Goal: Task Accomplishment & Management: Complete application form

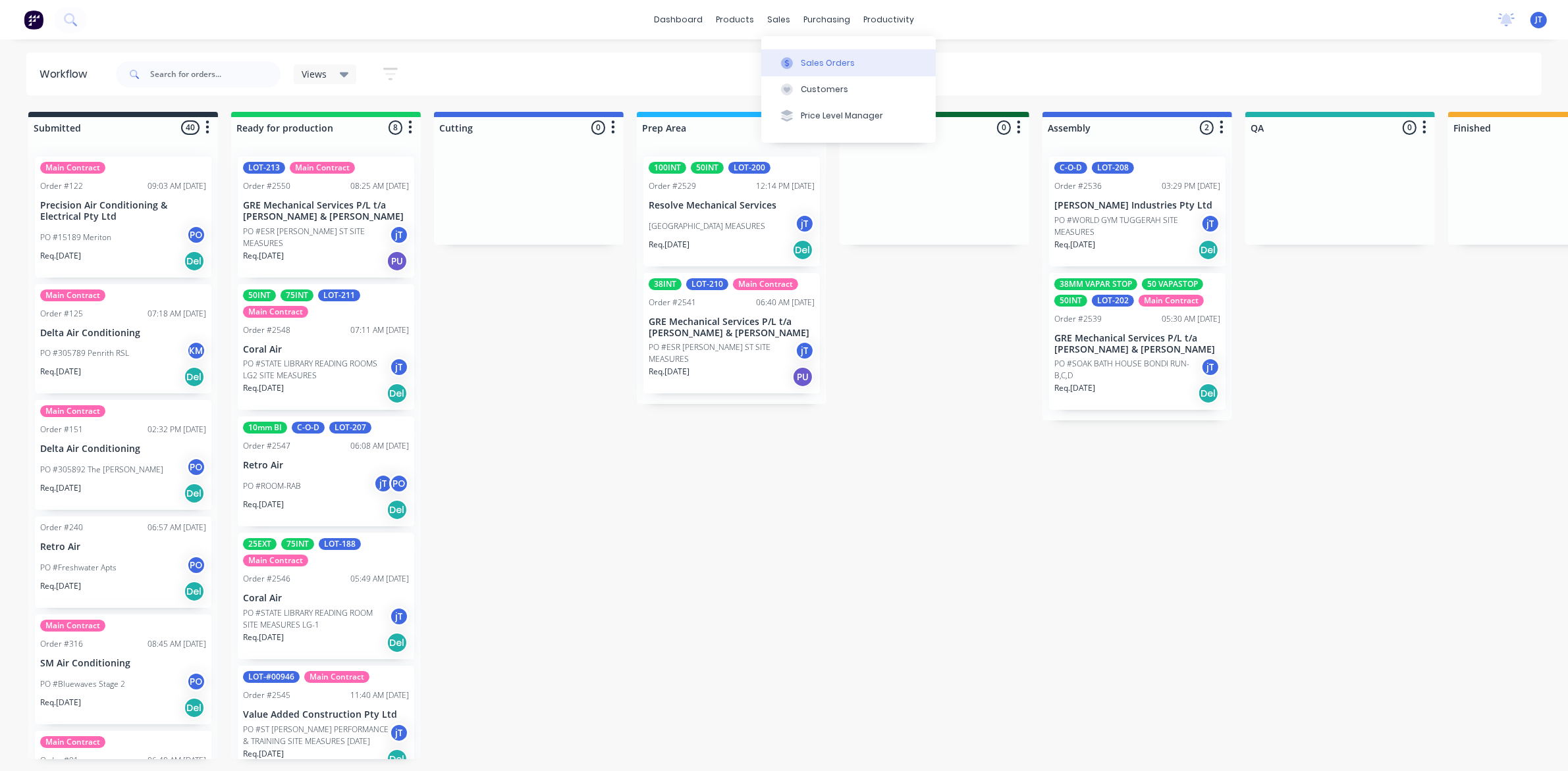
click at [812, 67] on div "Sales Orders" at bounding box center [827, 63] width 54 height 12
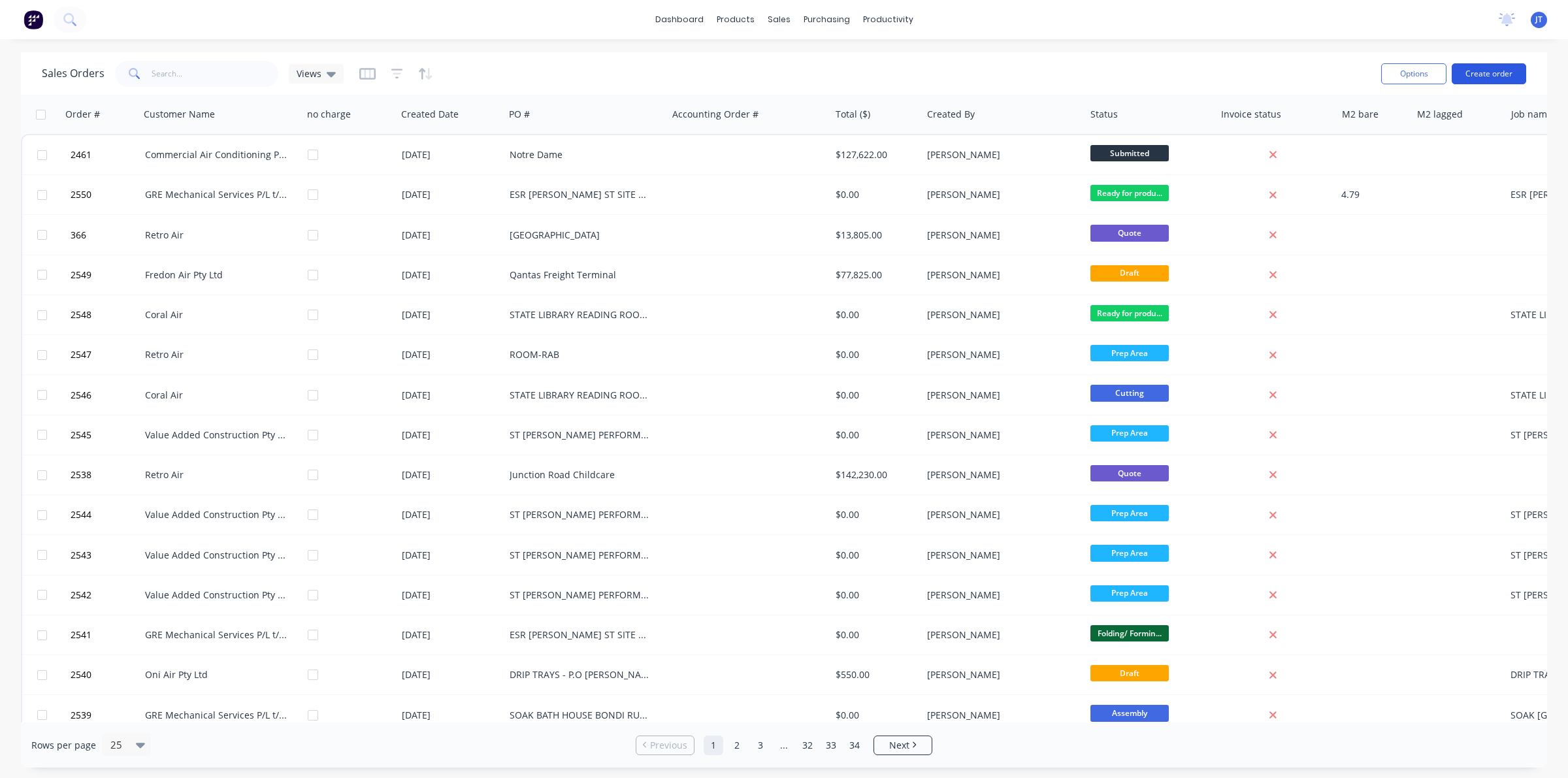
click at [1481, 79] on button "Create order" at bounding box center [1488, 74] width 74 height 21
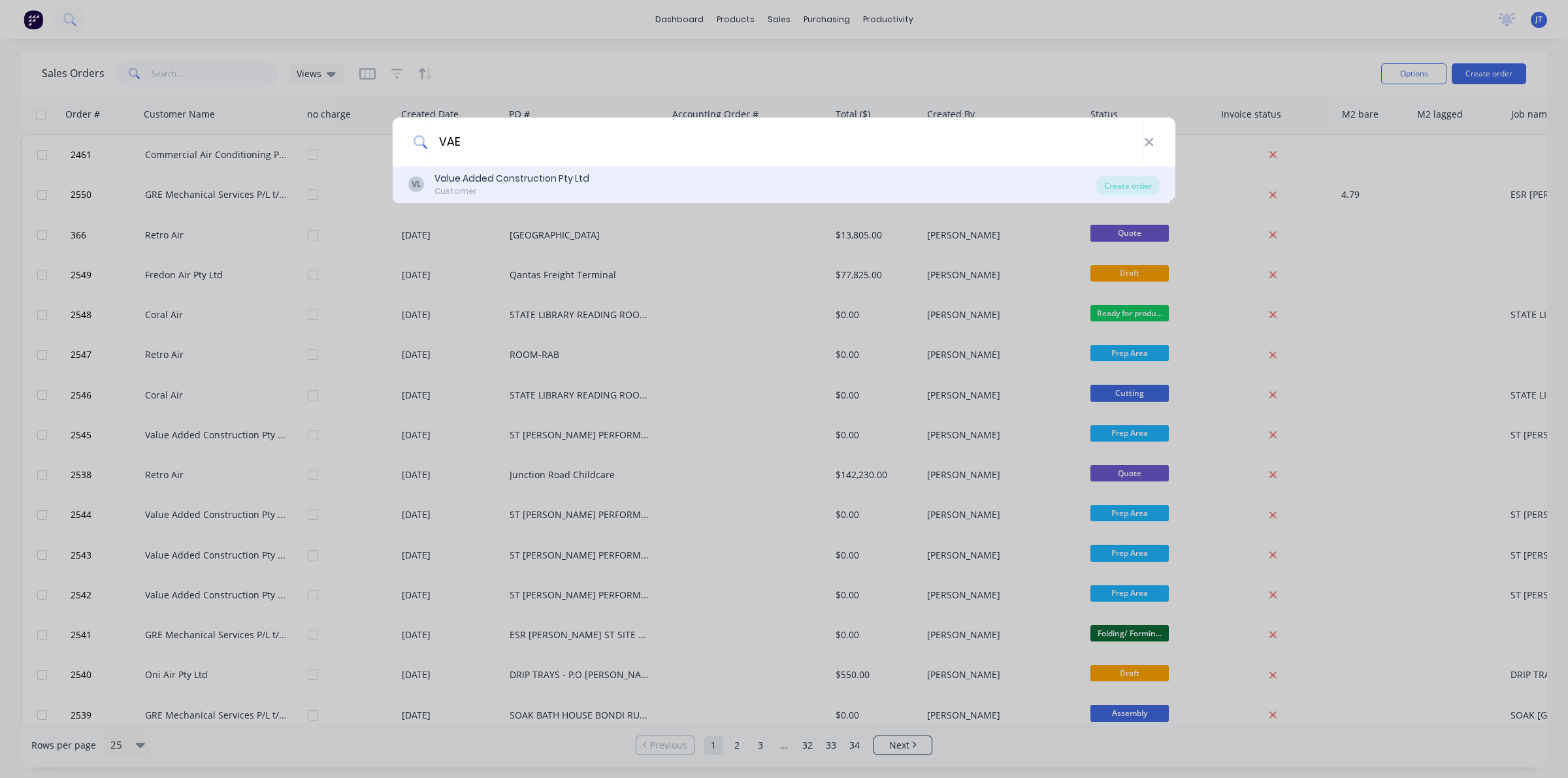
type input "VAE"
click at [763, 194] on div "VL Value Added Construction Pty Ltd Customer" at bounding box center [752, 184] width 688 height 26
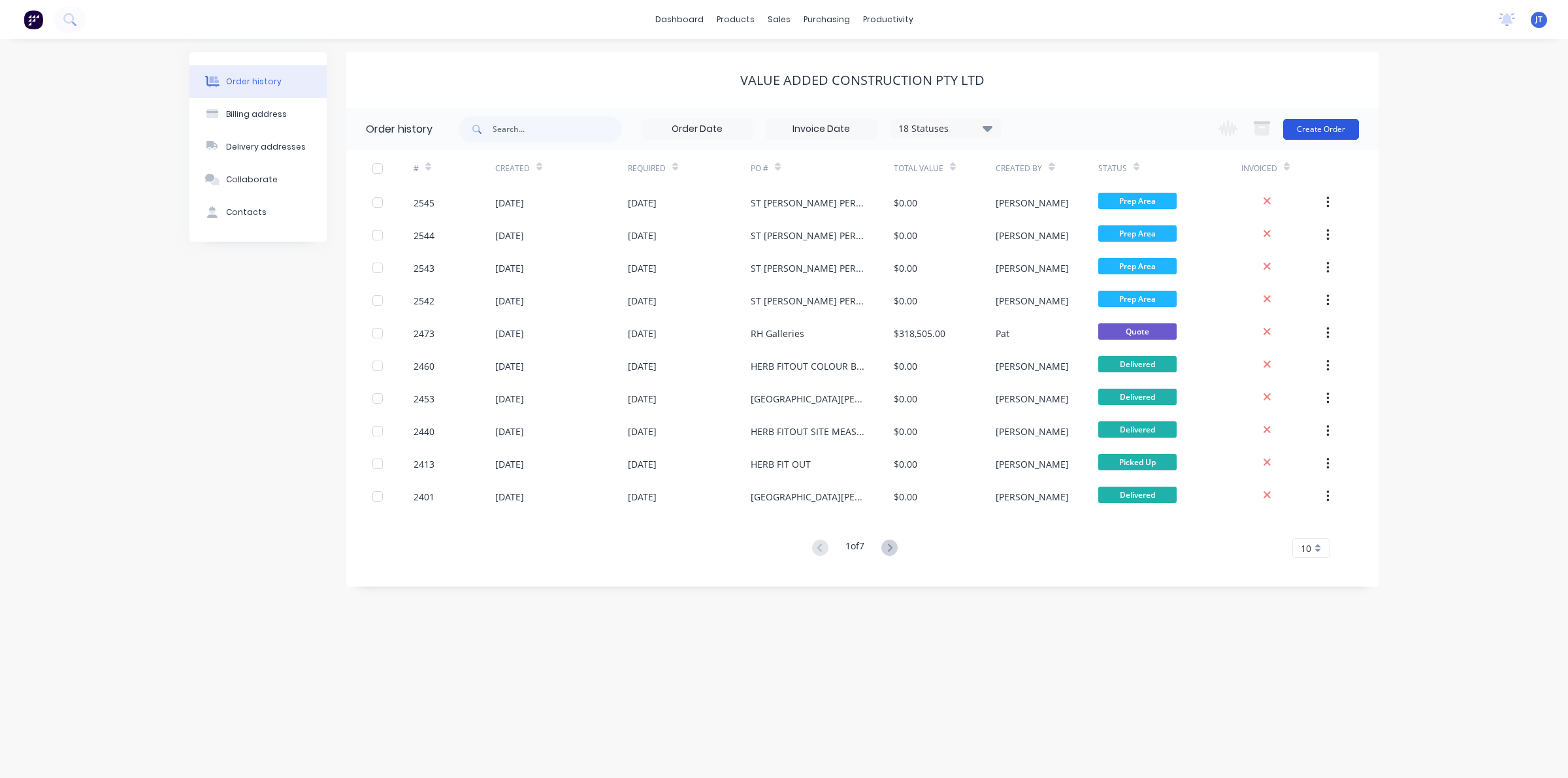
click at [1301, 132] on button "Create Order" at bounding box center [1321, 130] width 76 height 21
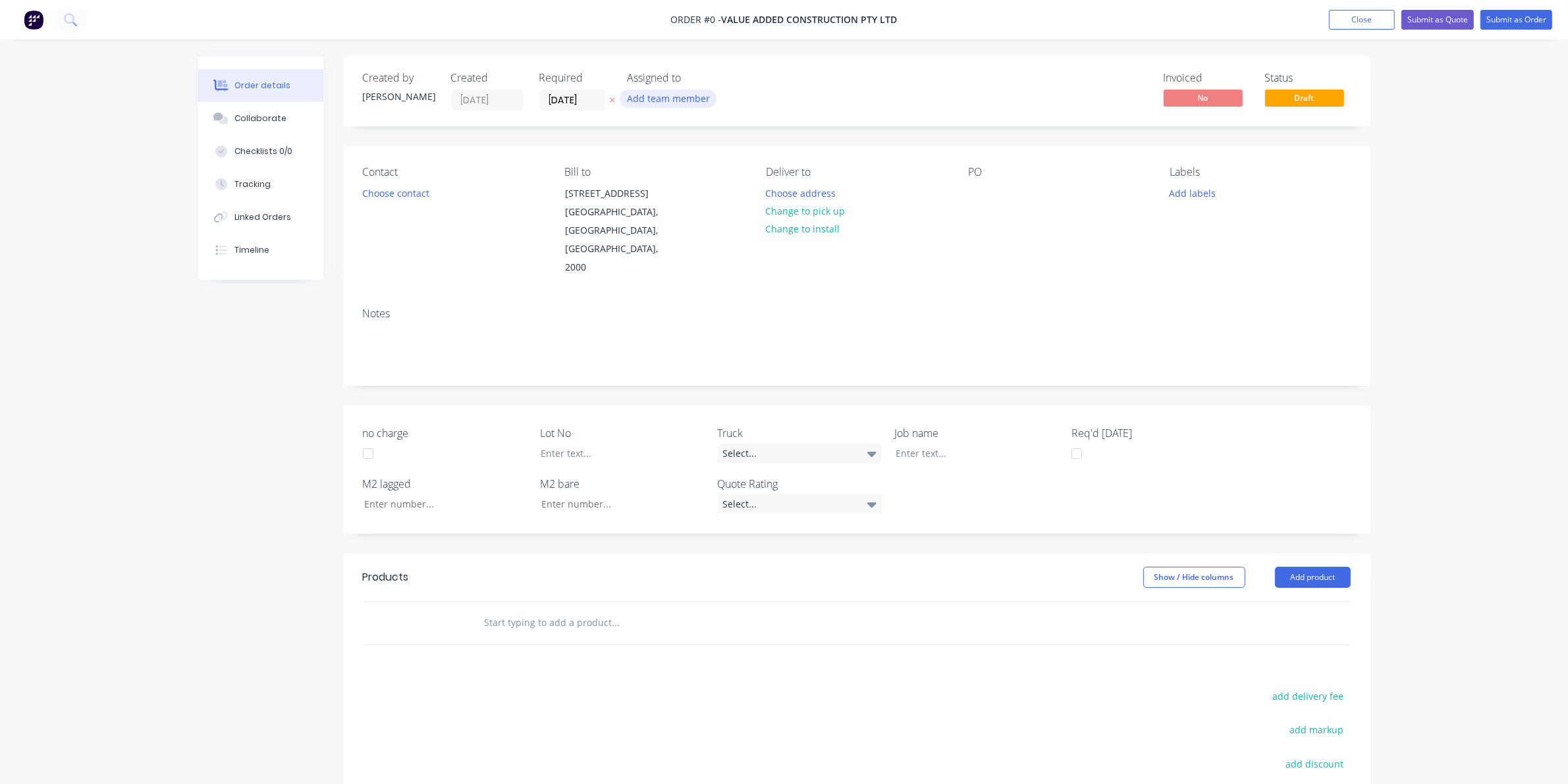
click at [698, 96] on button "Add team member" at bounding box center [668, 99] width 96 height 18
click at [703, 166] on div "[PERSON_NAME] (You)" at bounding box center [734, 172] width 132 height 14
click at [769, 81] on div "Order details Collaborate Checklists 0/0 Tracking Linked Orders Timeline Order …" at bounding box center [784, 518] width 1199 height 925
click at [788, 182] on div "Deliver to Choose address Change to pick up Change to install" at bounding box center [855, 222] width 180 height 111
click at [790, 193] on button "Choose address" at bounding box center [801, 193] width 85 height 18
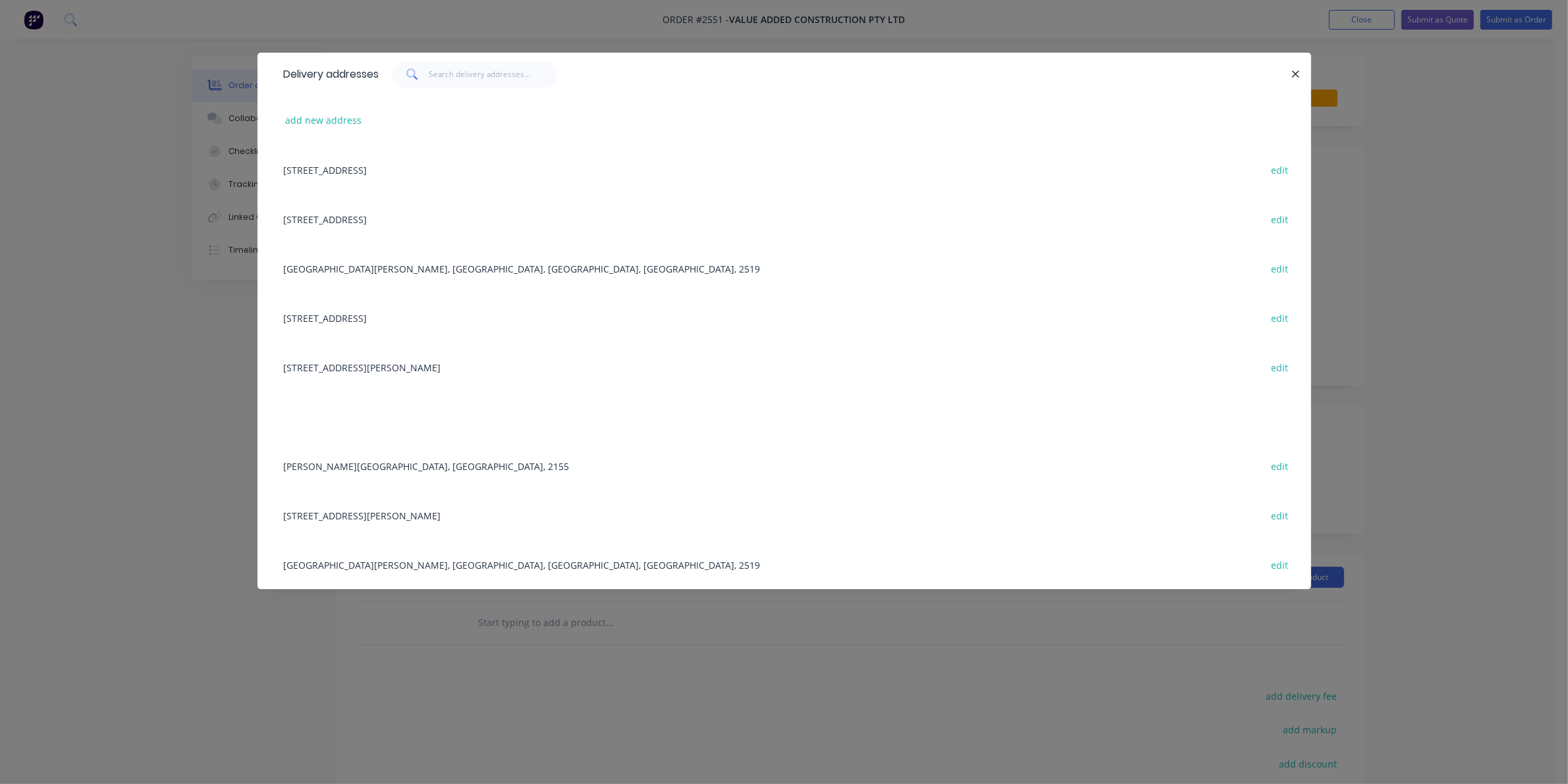
click at [423, 260] on div "[GEOGRAPHIC_DATA][PERSON_NAME], [GEOGRAPHIC_DATA], [GEOGRAPHIC_DATA], [GEOGRAPH…" at bounding box center [784, 268] width 1014 height 50
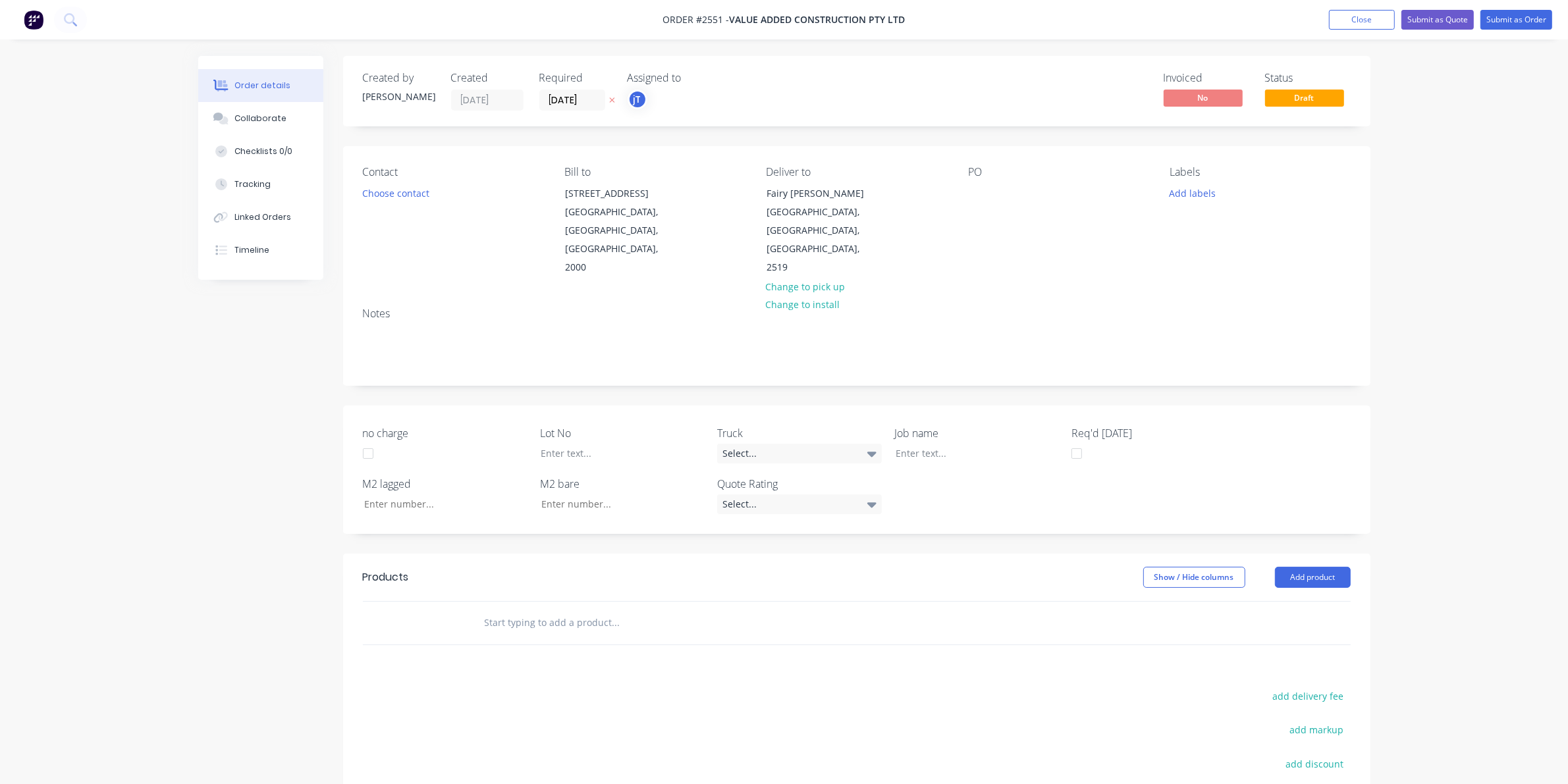
click at [976, 182] on div "PO" at bounding box center [1058, 222] width 180 height 111
click at [978, 190] on div at bounding box center [978, 194] width 21 height 19
paste div
drag, startPoint x: 1116, startPoint y: 204, endPoint x: 1025, endPoint y: 211, distance: 91.3
click at [1025, 211] on div "ST [PERSON_NAME] PERFORMANCE & TRAINING SITE MEASURES [DATE]" at bounding box center [1050, 207] width 165 height 47
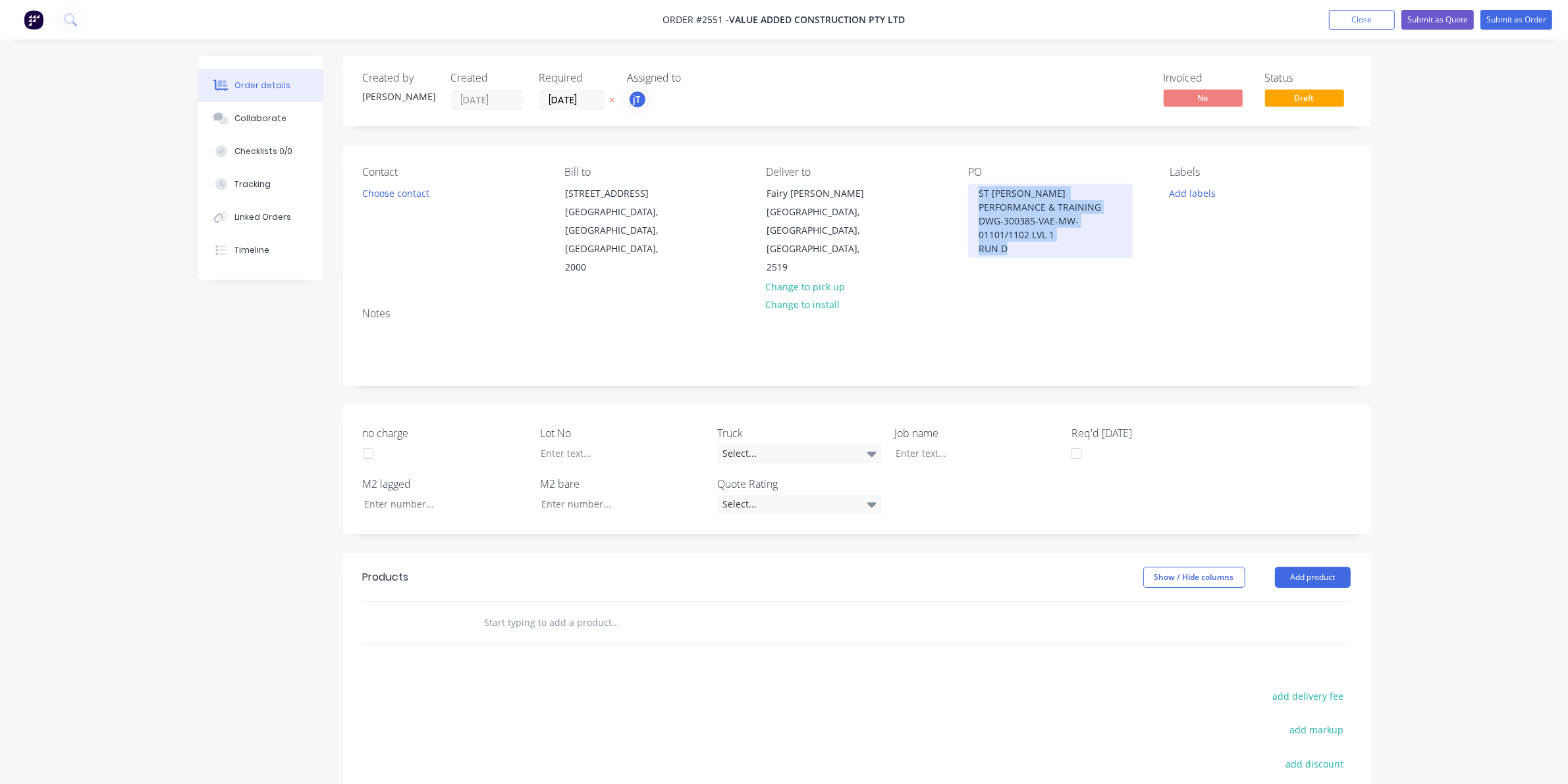
drag, startPoint x: 1031, startPoint y: 244, endPoint x: 955, endPoint y: 188, distance: 94.4
click at [955, 188] on div "Contact Choose contact Bill to [STREET_ADDRESS] Deliver to [GEOGRAPHIC_DATA][PE…" at bounding box center [856, 221] width 1027 height 151
copy div "ST [PERSON_NAME] PERFORMANCE & TRAINING DWG-300385-VAE-MW-01101/1102 LVL 1 RUN D"
click at [764, 444] on div "Select..." at bounding box center [800, 453] width 165 height 20
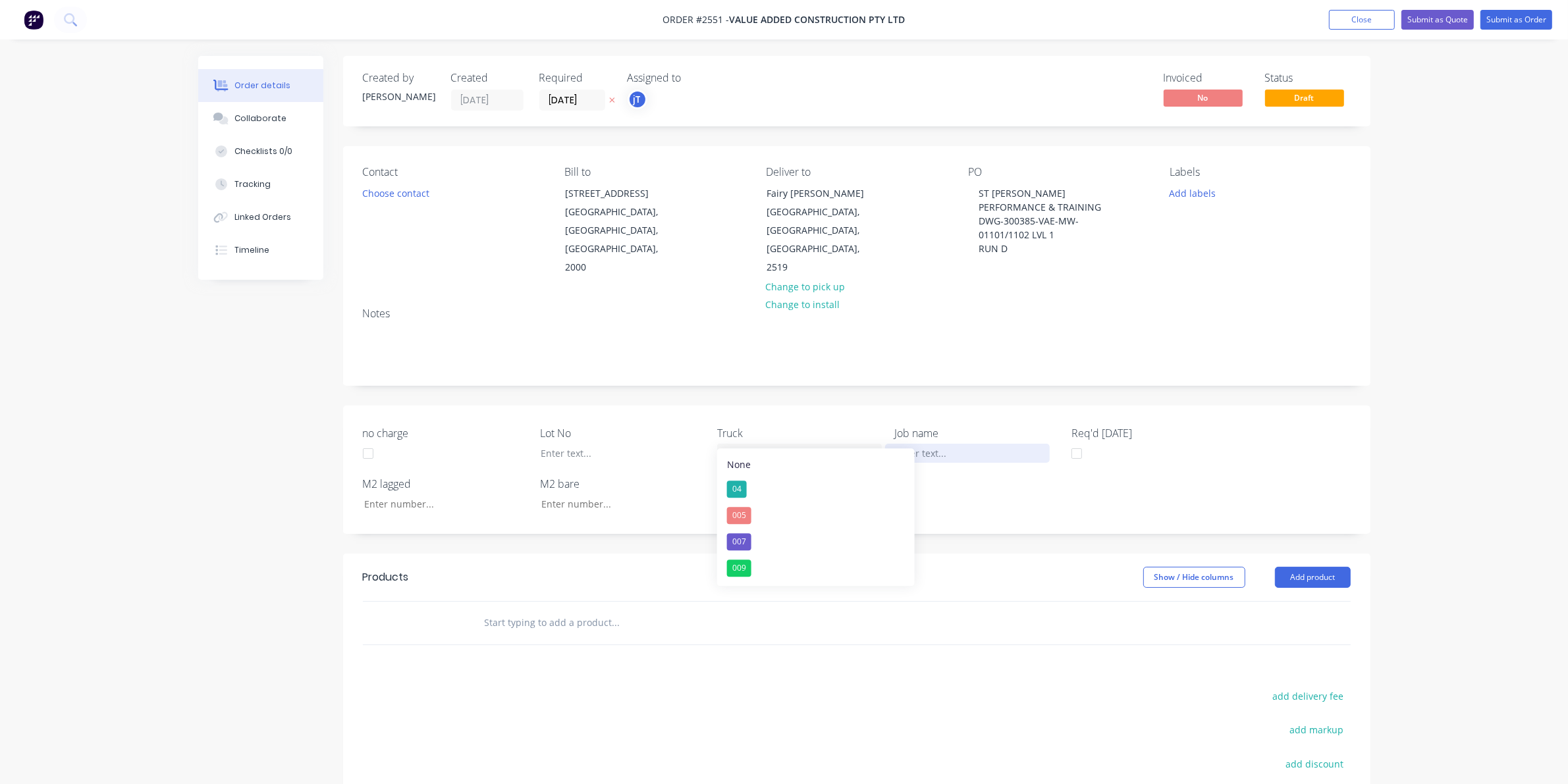
click at [912, 444] on div at bounding box center [967, 453] width 165 height 19
paste div
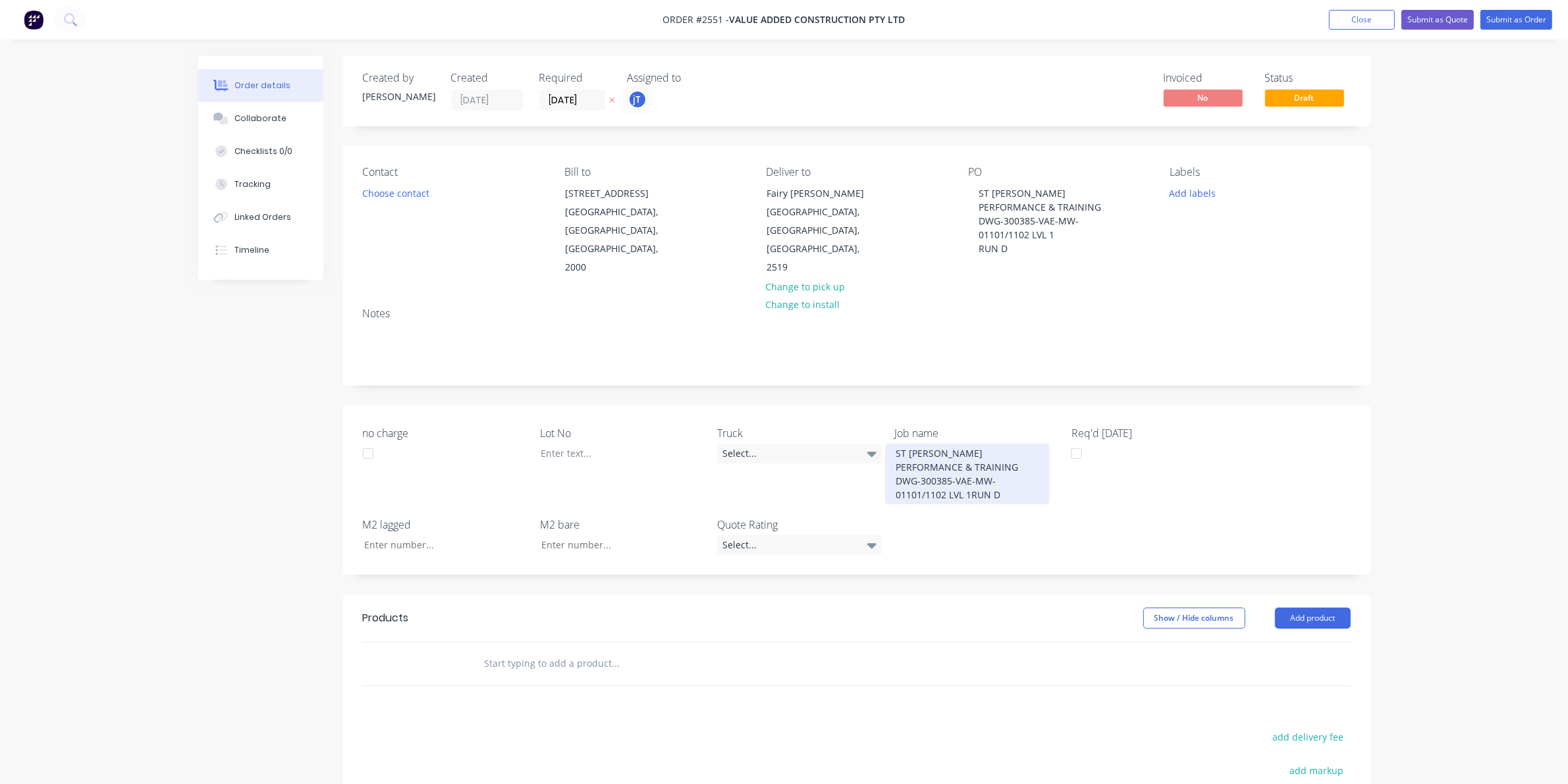
click at [937, 444] on div "ST [PERSON_NAME] PERFORMANCE & TRAINING DWG-300385-VAE-MW-01101/1102 LVL 1RUN D" at bounding box center [967, 474] width 165 height 61
click at [973, 475] on div "ST [PERSON_NAME] PERFORMANCE & TRAINING DWG-300385-VAE-MW-01101/1102 LVL 1RUN D" at bounding box center [967, 474] width 165 height 61
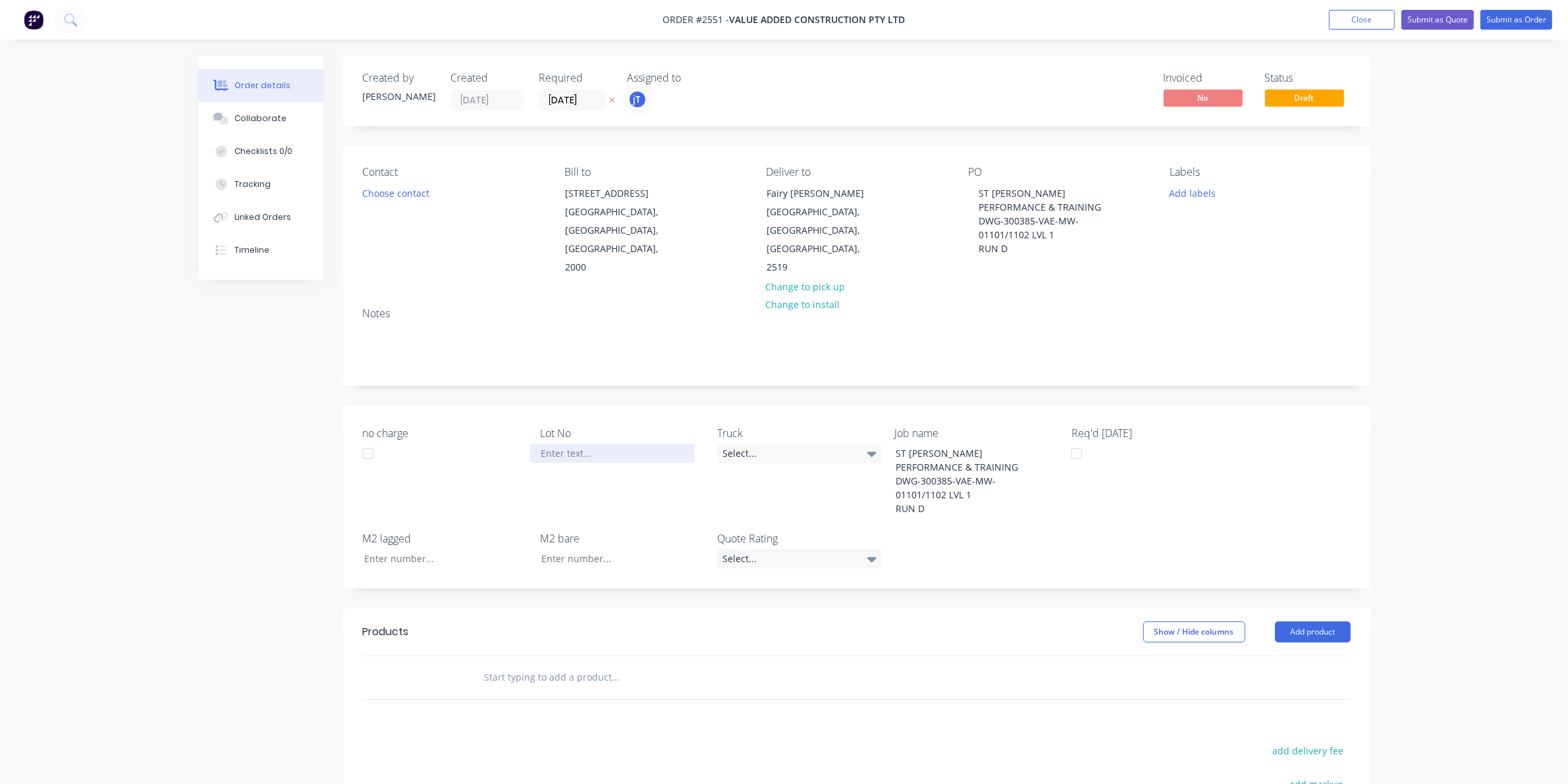
click at [561, 444] on div at bounding box center [613, 453] width 165 height 19
click at [1182, 202] on button "Add labels" at bounding box center [1193, 193] width 61 height 18
click at [1246, 282] on div "Create new label #00672 edit #00725 edit #00798 edit #00919 edit *LOT-085 edit …" at bounding box center [1268, 312] width 197 height 211
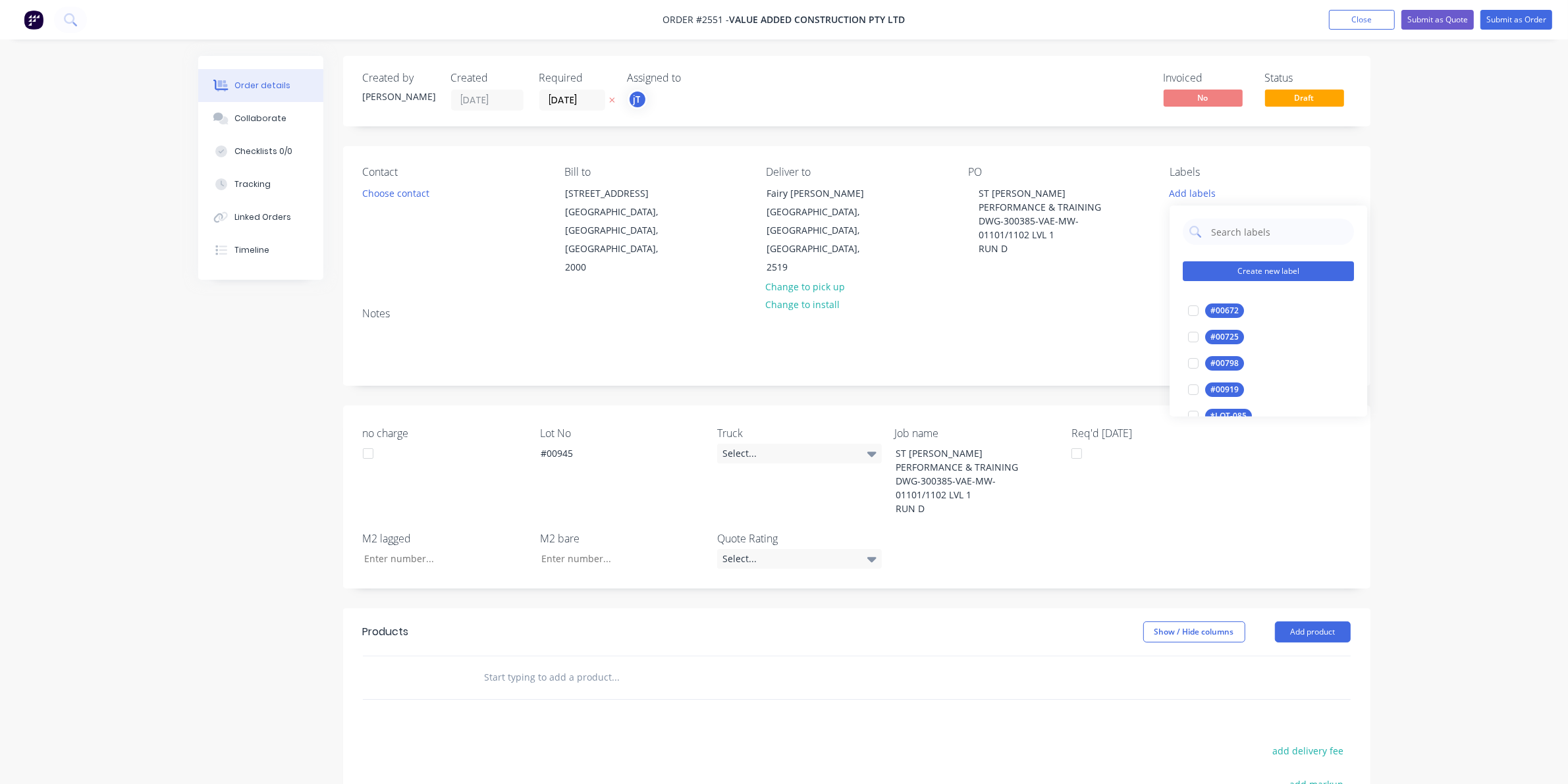
click at [1246, 267] on button "Create new label" at bounding box center [1268, 271] width 171 height 20
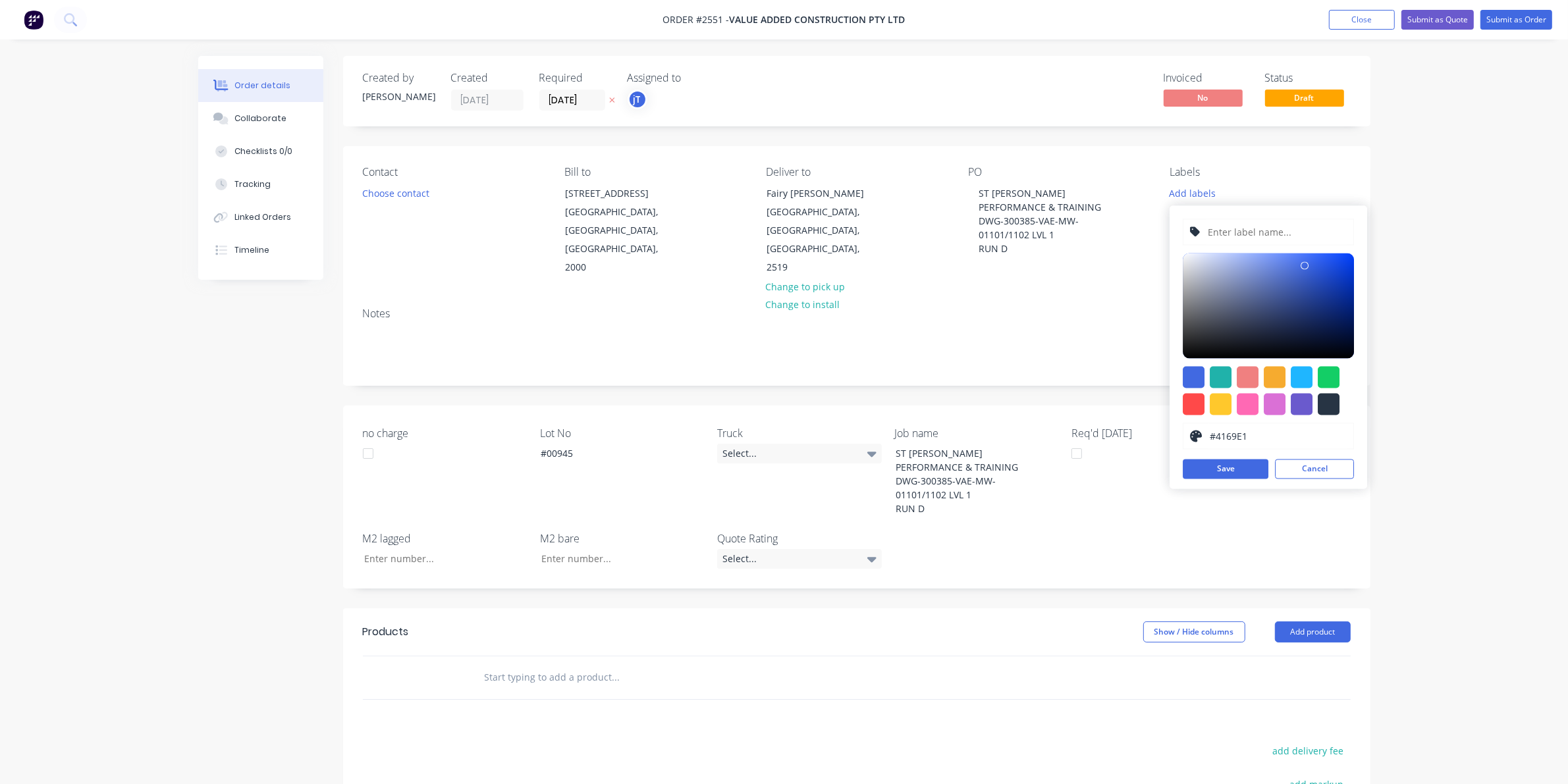
click at [1246, 237] on input "text" at bounding box center [1277, 232] width 140 height 25
type input "LOT-#00945"
drag, startPoint x: 1222, startPoint y: 478, endPoint x: 1179, endPoint y: 363, distance: 122.8
click at [1222, 478] on button "Save" at bounding box center [1225, 470] width 85 height 20
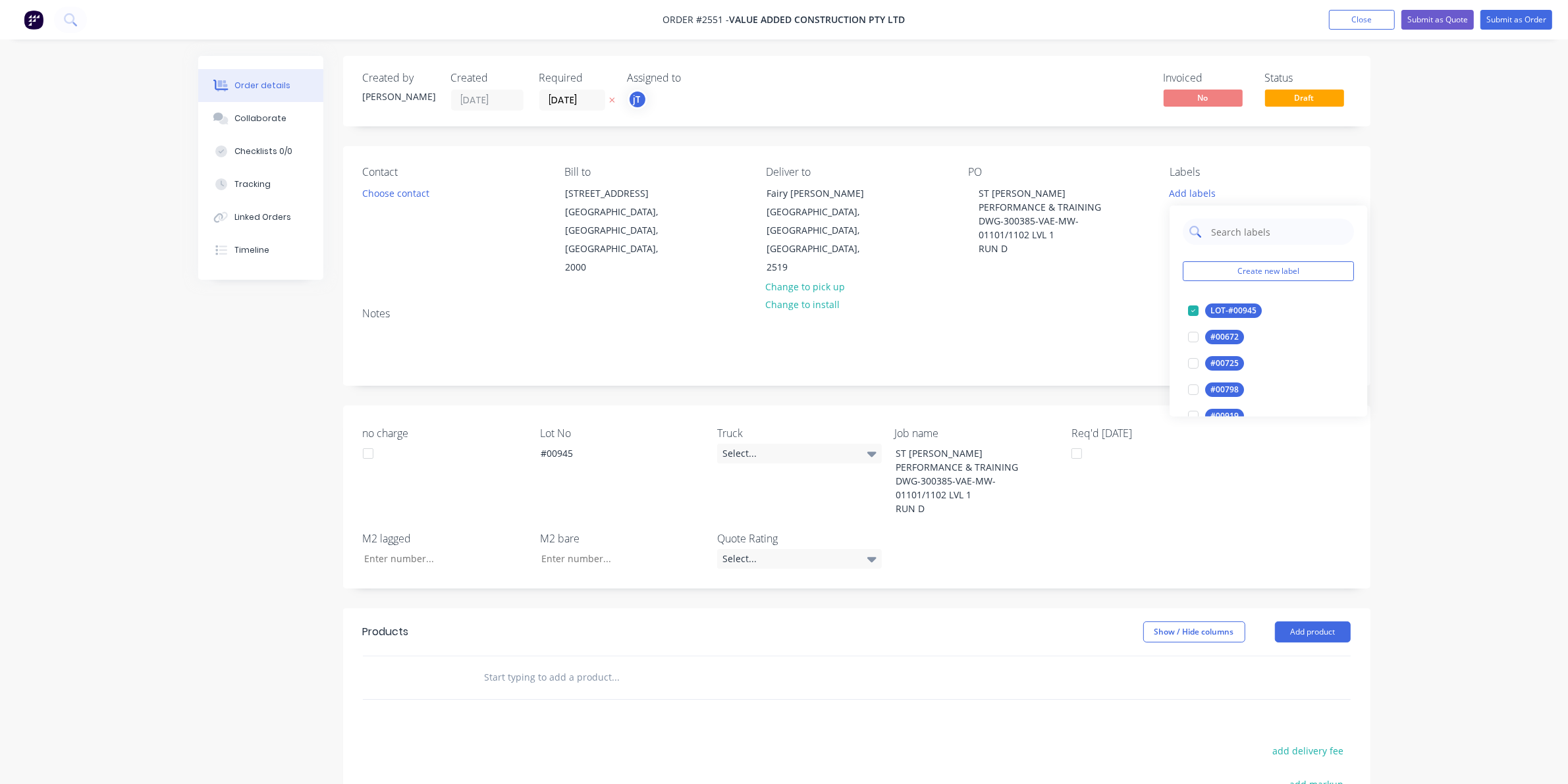
drag, startPoint x: 1245, startPoint y: 216, endPoint x: 1245, endPoint y: 223, distance: 7.0
click at [1245, 217] on div "Create new label LOT-#00945 edit #00672 edit #00725 edit #00798 edit #00919 edi…" at bounding box center [1268, 312] width 197 height 211
click at [1245, 228] on input "text" at bounding box center [1279, 233] width 138 height 27
click at [1226, 360] on div "50INT" at bounding box center [1221, 364] width 33 height 15
click at [1236, 238] on div "50 Create new label 50INT edit 50 VAPASTOP edit 50EXT edit LOT-#00750 edit LOT-…" at bounding box center [1268, 305] width 197 height 211
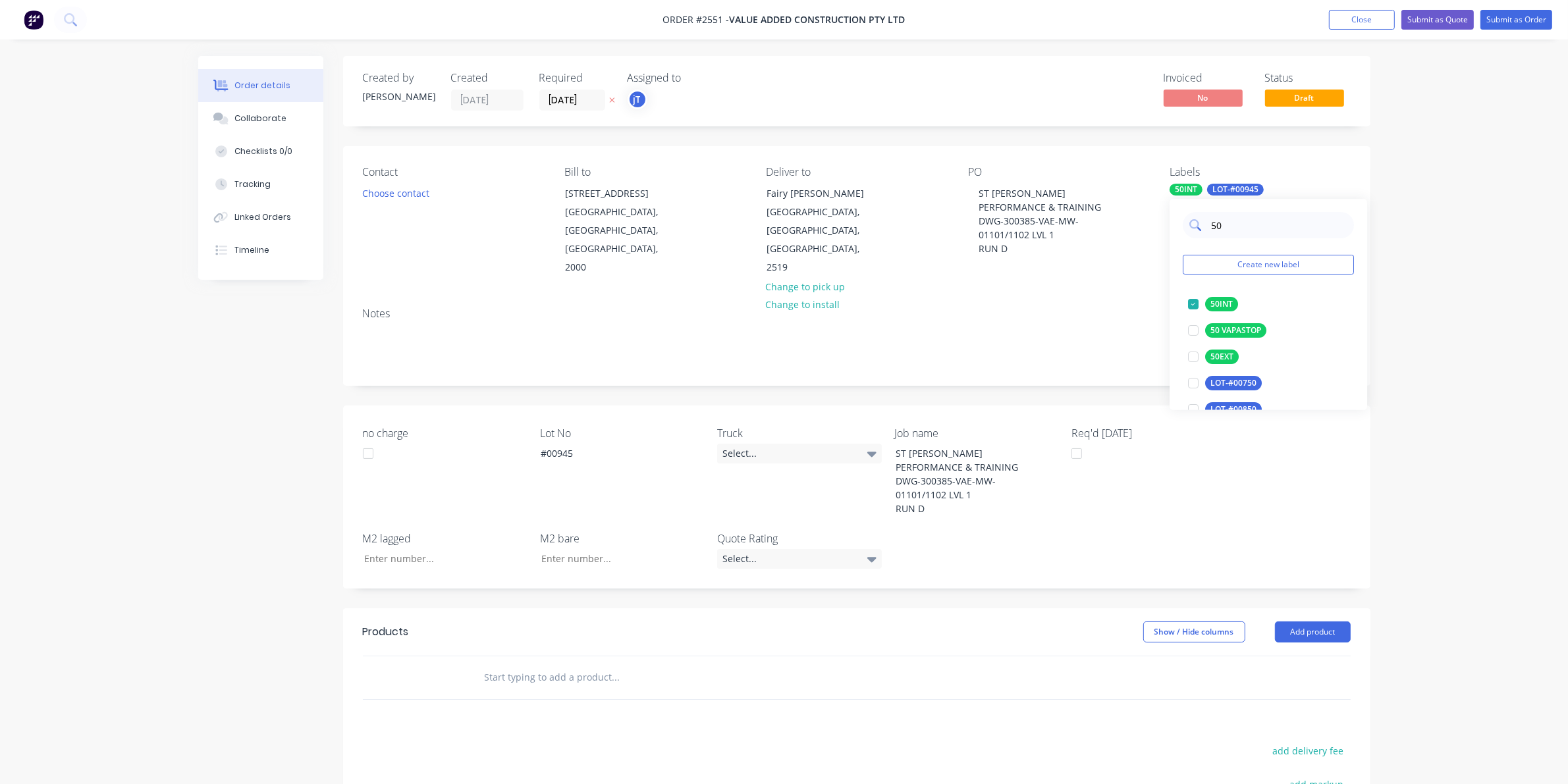
click at [1236, 228] on input "50" at bounding box center [1279, 226] width 138 height 27
type input "MAIN"
click at [1213, 305] on div "Main Contract" at bounding box center [1237, 305] width 65 height 15
click at [599, 656] on div at bounding box center [705, 678] width 474 height 43
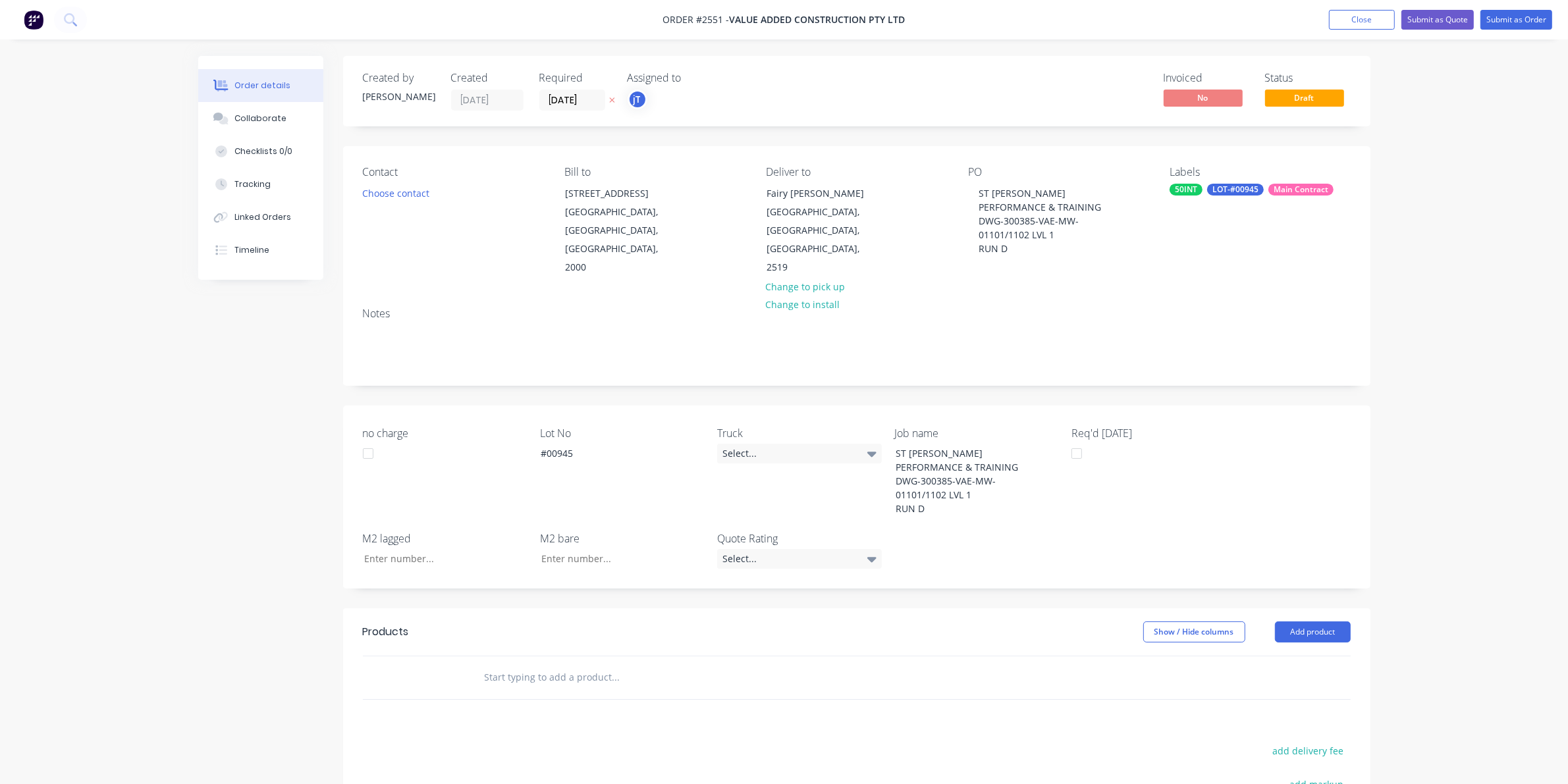
click at [602, 665] on input "text" at bounding box center [615, 678] width 263 height 27
type input "MANU"
click at [613, 748] on div "Manu facture HVAC ductwork Product" at bounding box center [687, 776] width 395 height 56
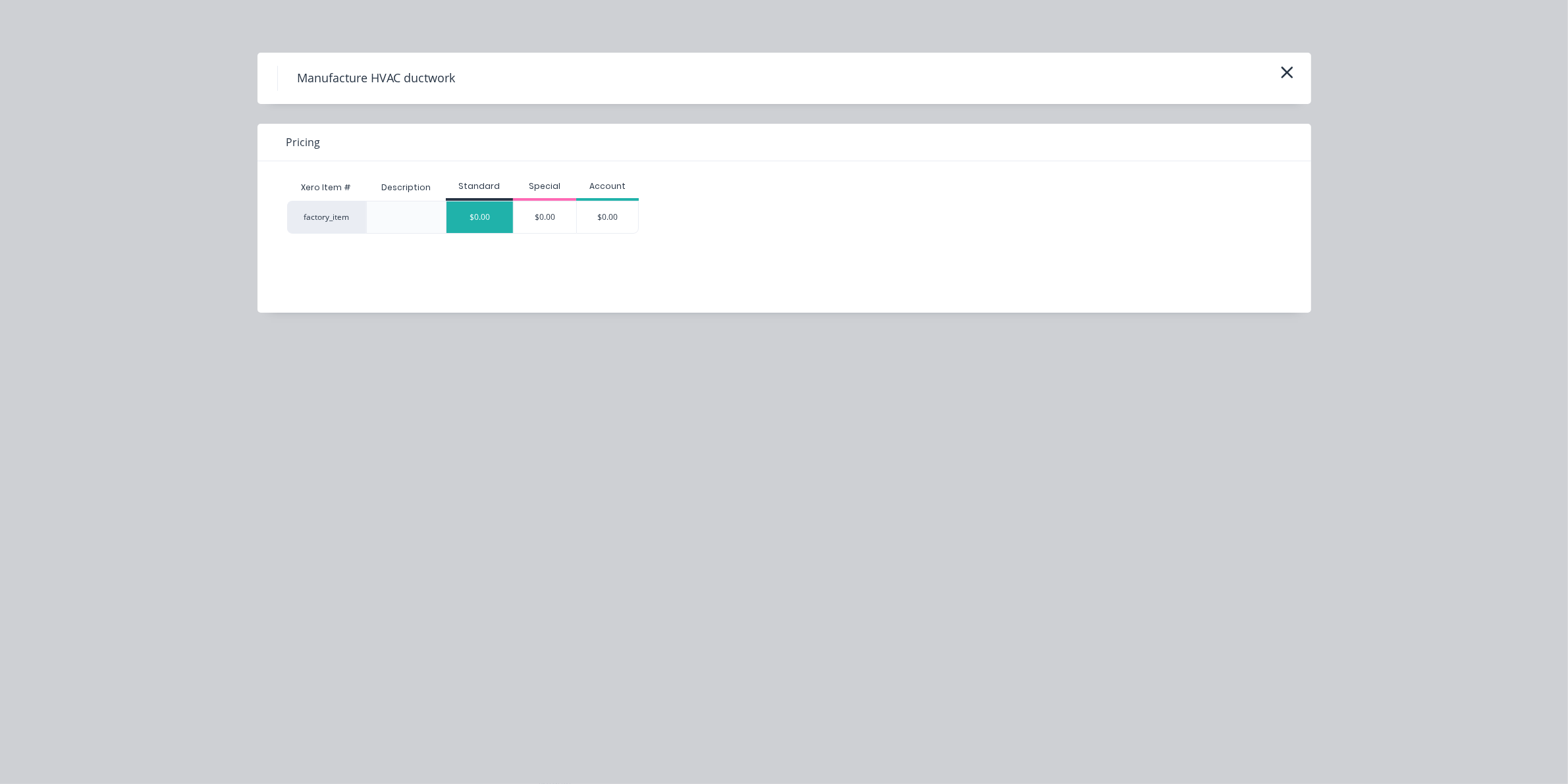
click at [489, 225] on div "$0.00" at bounding box center [480, 217] width 67 height 32
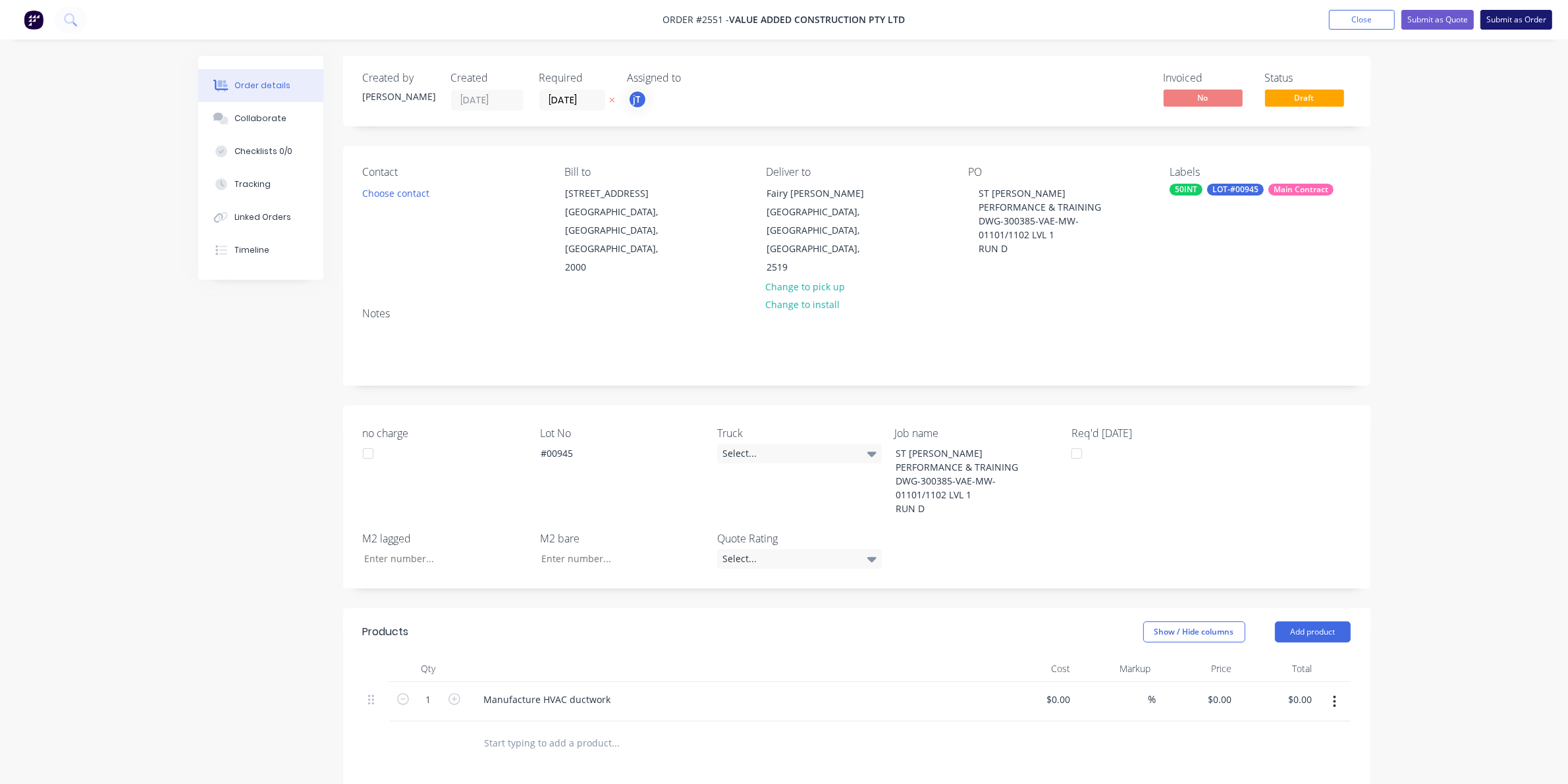
click at [1532, 17] on button "Submit as Order" at bounding box center [1516, 19] width 72 height 20
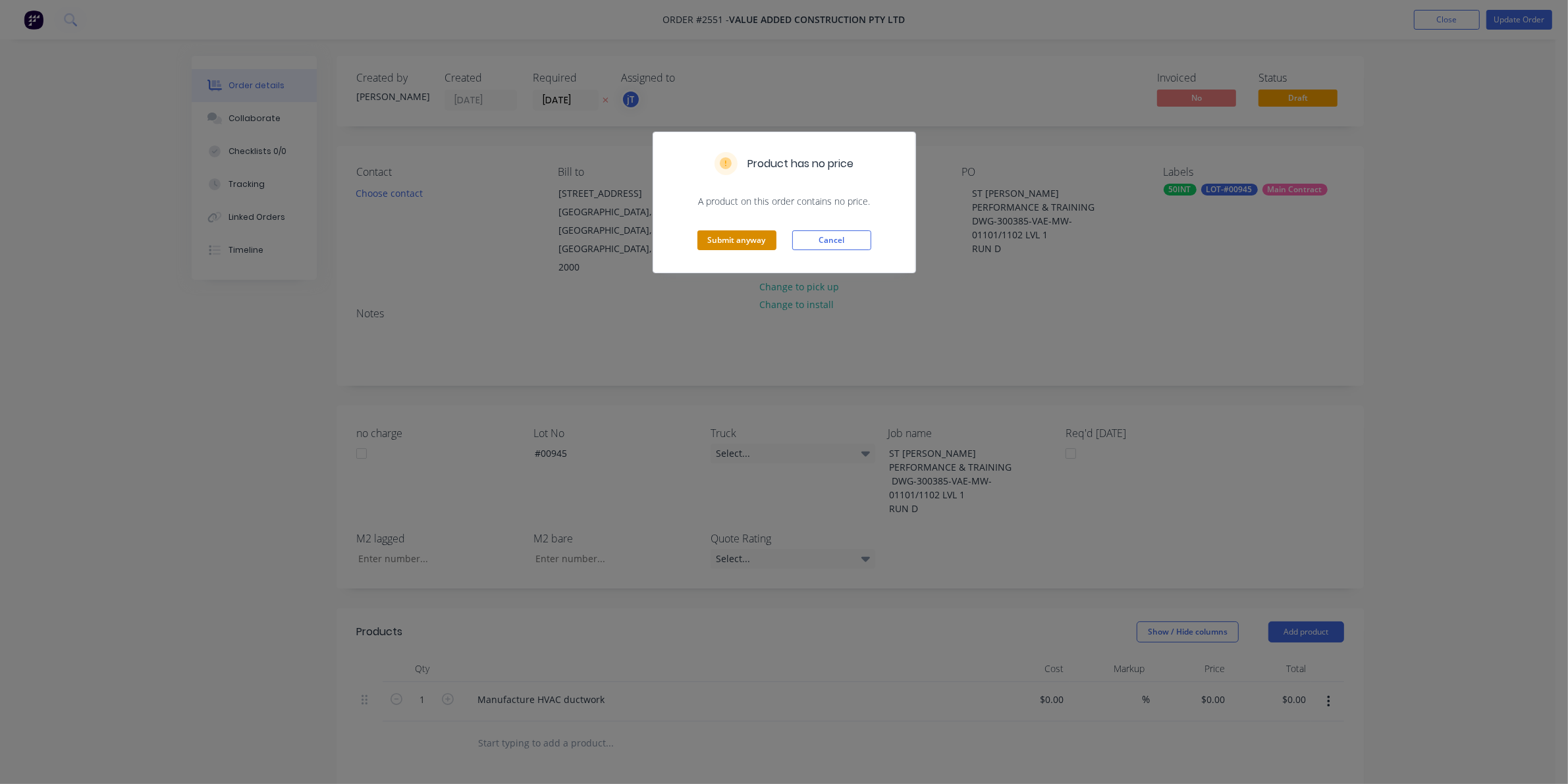
click at [764, 248] on button "Submit anyway" at bounding box center [737, 240] width 79 height 20
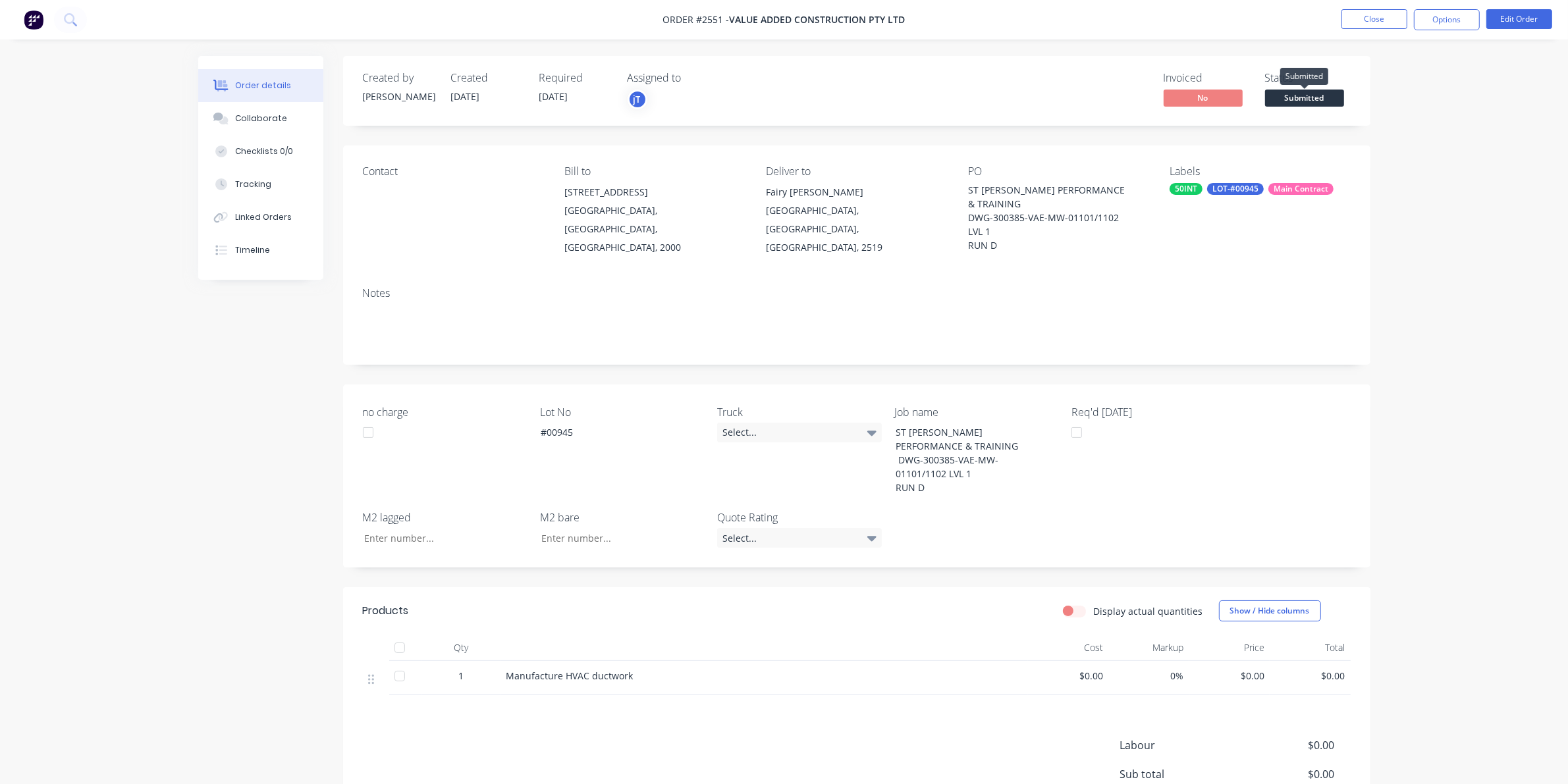
click at [1281, 94] on span "Submitted" at bounding box center [1304, 98] width 79 height 16
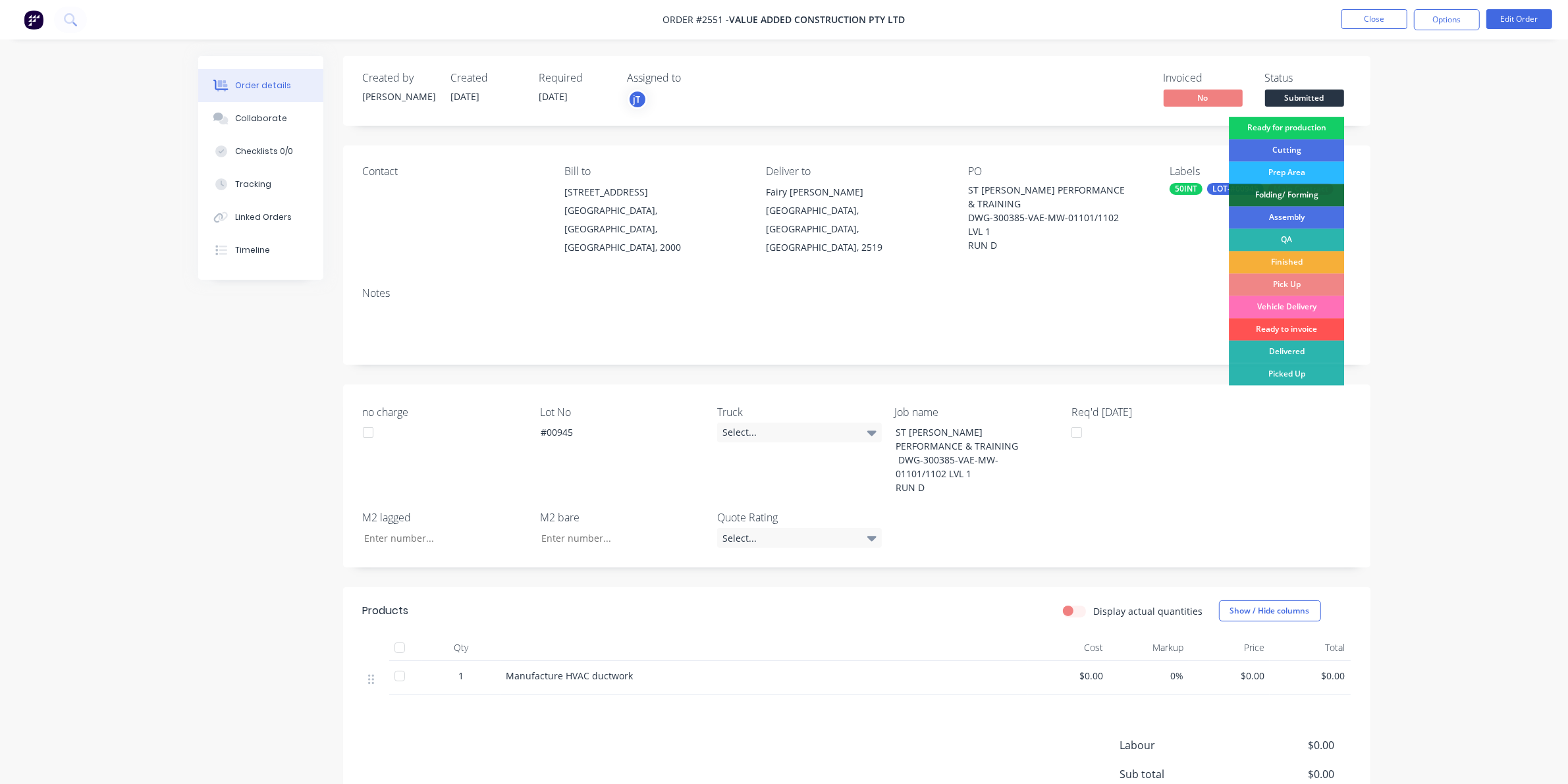
click at [1285, 122] on div "Ready for production" at bounding box center [1285, 128] width 115 height 22
